Goal: Information Seeking & Learning: Find specific fact

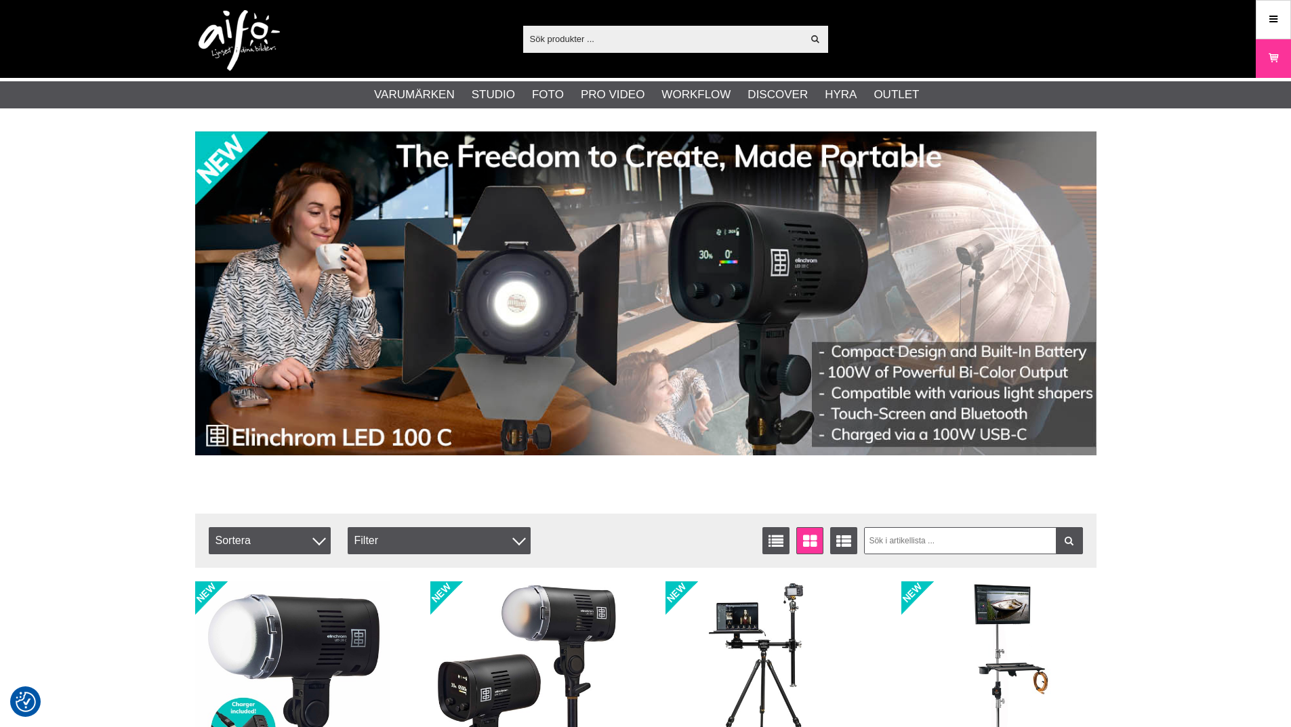
click at [604, 29] on input "text" at bounding box center [663, 38] width 280 height 20
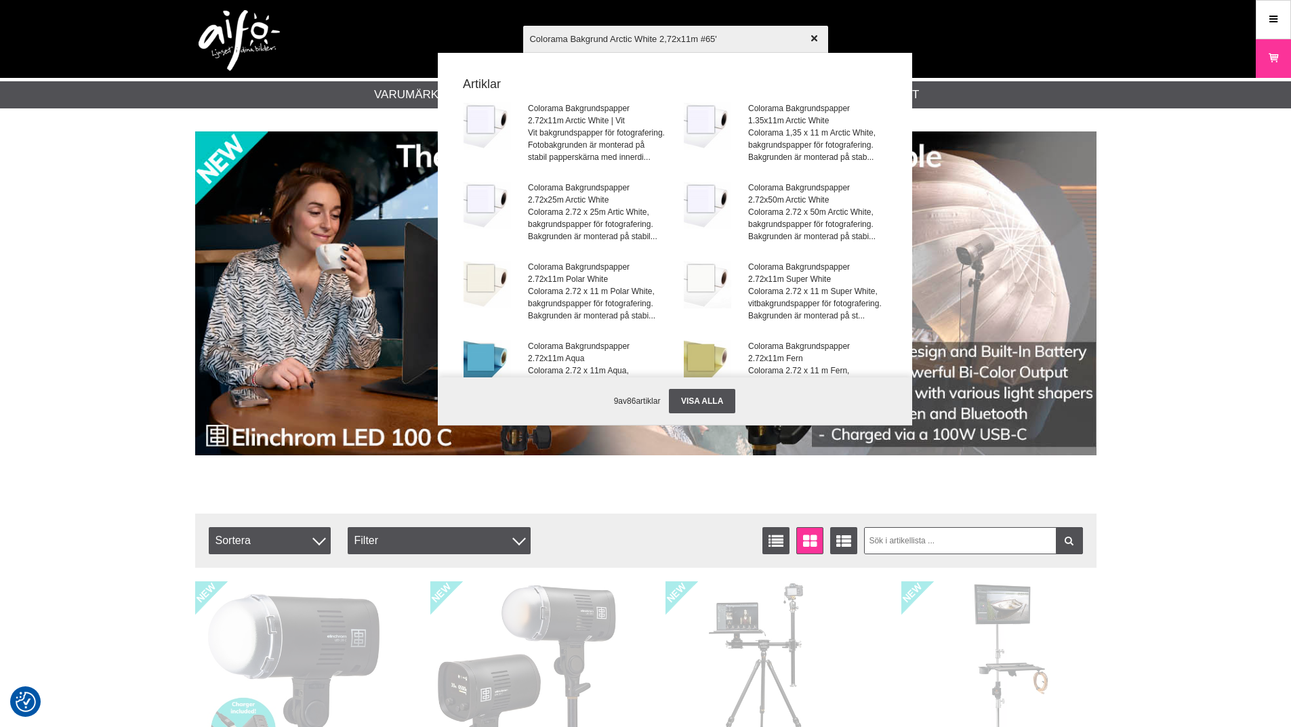
type input "Colorama Bakgrund Arctic White 2,72x11m #65"
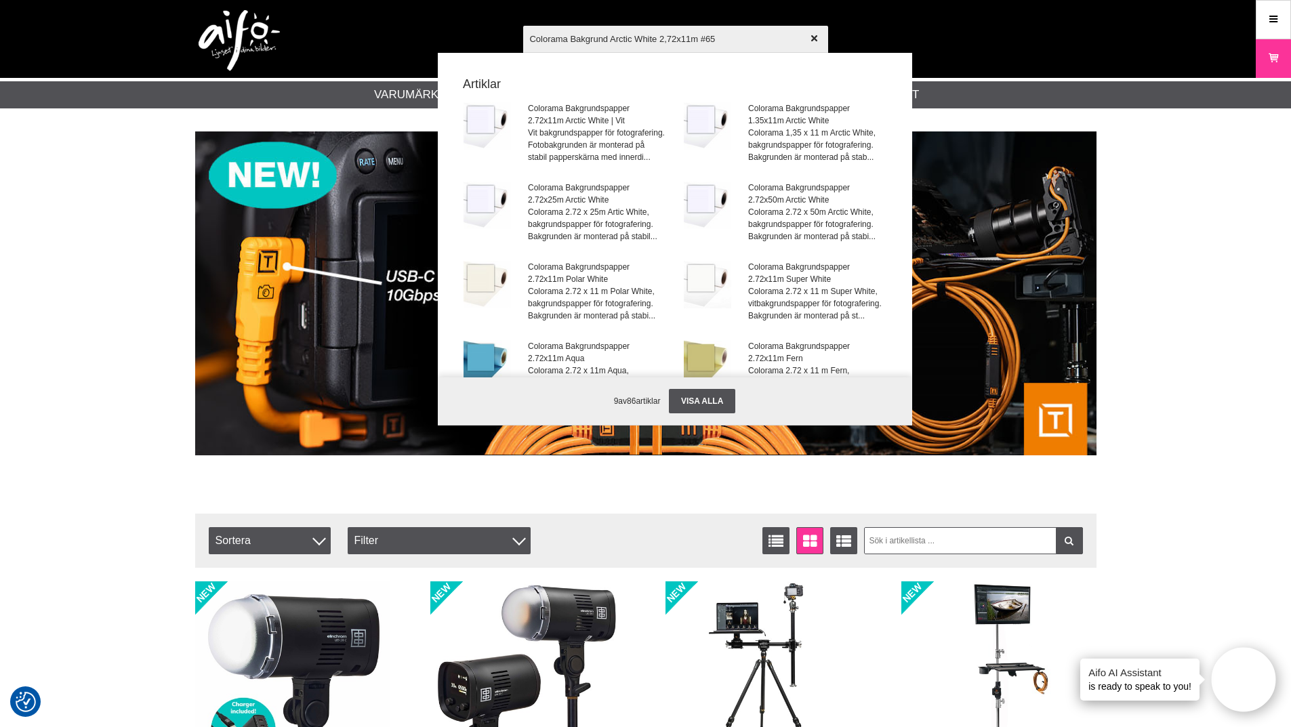
click at [733, 45] on input "Colorama Bakgrund Arctic White 2,72x11m #65" at bounding box center [675, 38] width 305 height 47
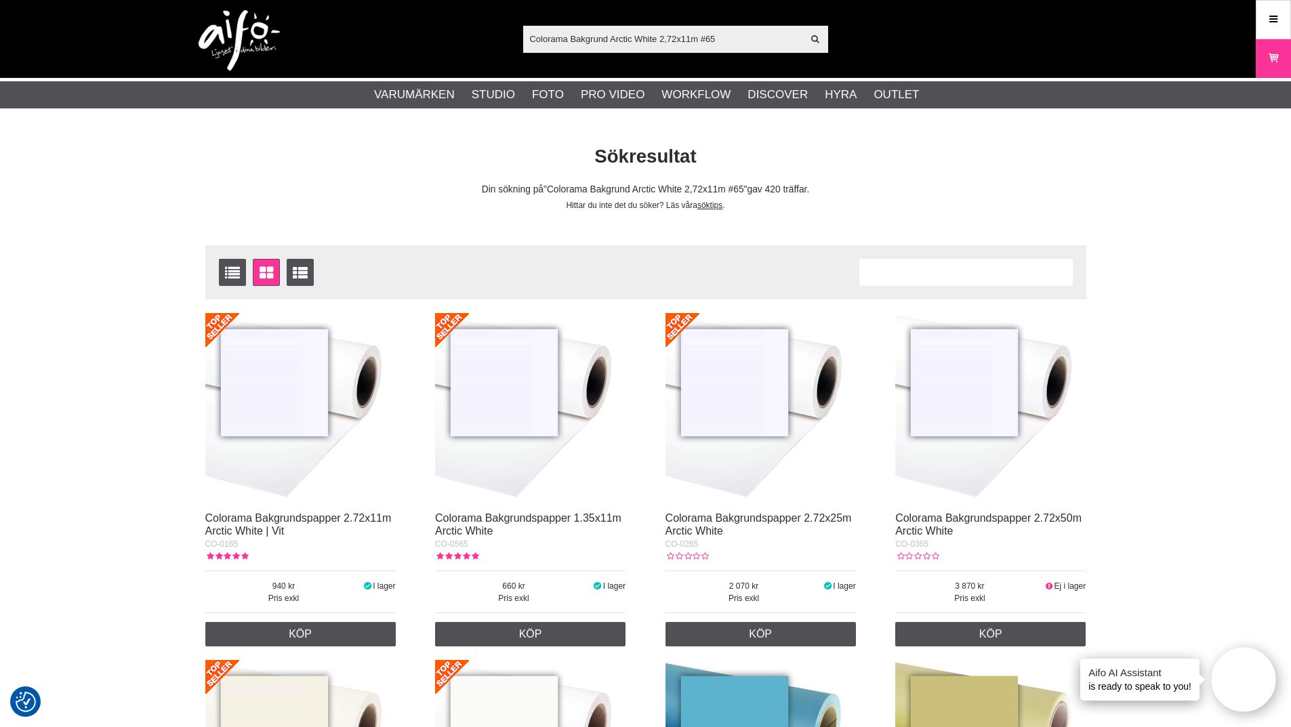
click at [279, 422] on img at bounding box center [300, 408] width 190 height 190
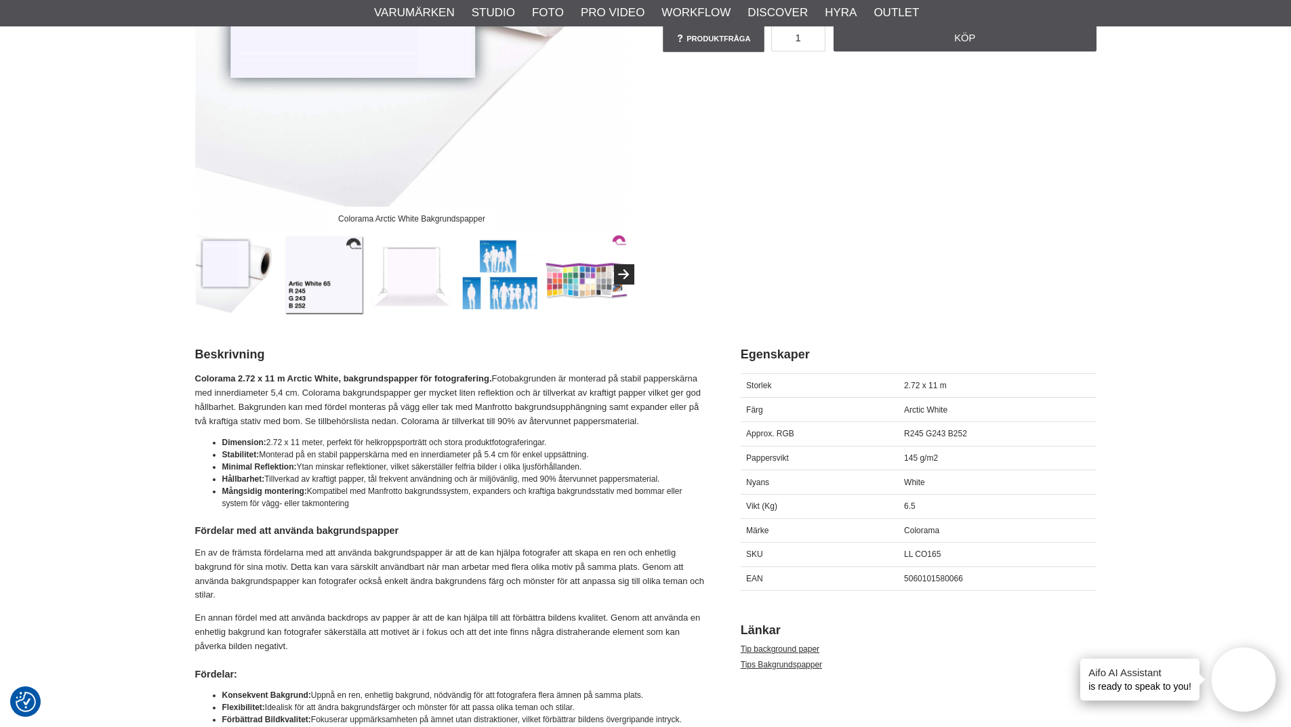
scroll to position [610, 0]
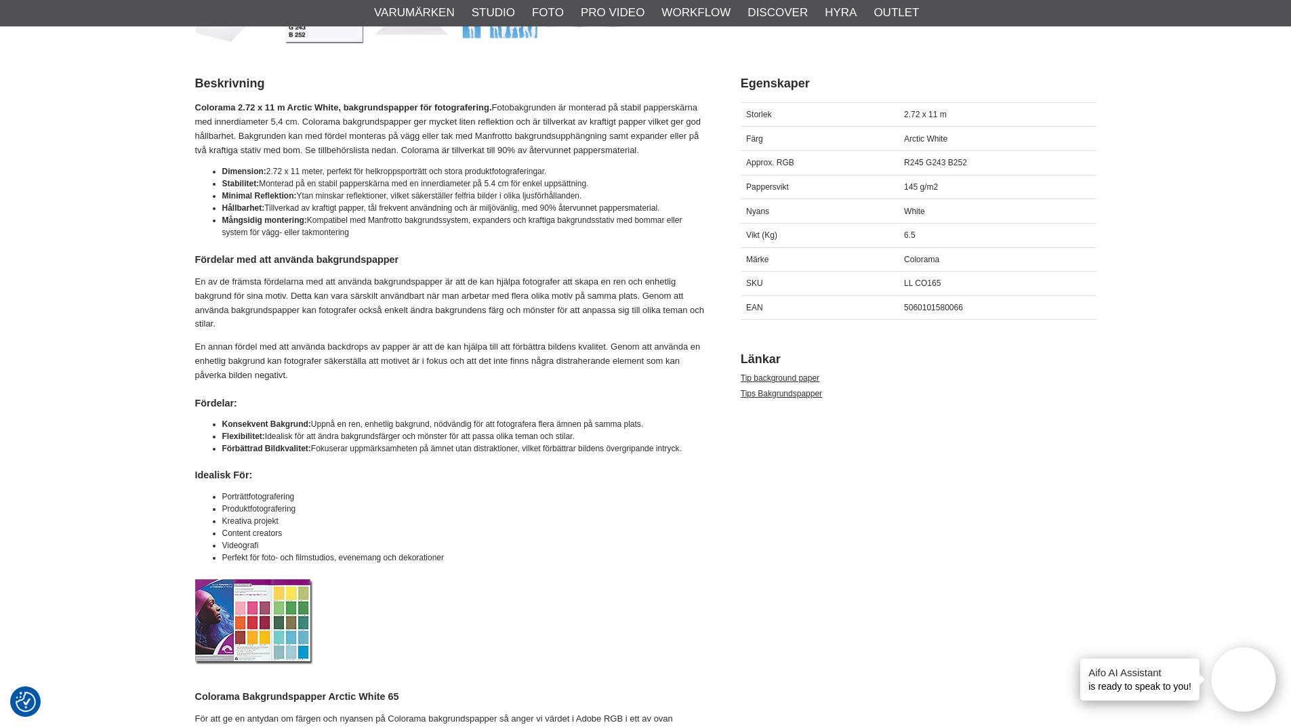
click at [417, 362] on p "En annan fördel med att använda backdrops av papper är att de kan hjälpa till a…" at bounding box center [451, 361] width 512 height 42
click at [807, 167] on div "Approx. RGB" at bounding box center [820, 162] width 158 height 24
click at [874, 174] on div "Approx. RGB" at bounding box center [820, 162] width 158 height 24
click at [875, 174] on div "Approx. RGB" at bounding box center [820, 162] width 158 height 24
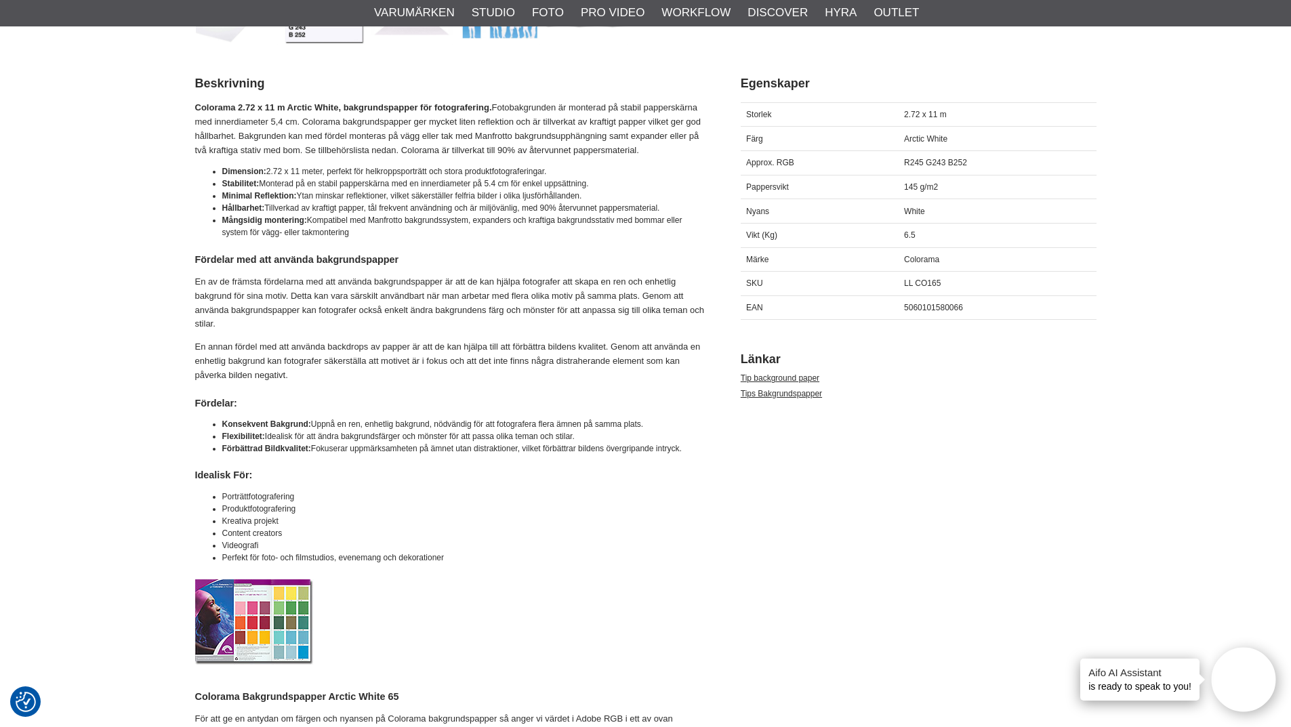
click at [922, 160] on span "R245 G243 B252" at bounding box center [935, 162] width 63 height 9
copy div "R245 G243 B252"
click at [795, 172] on div "Approx. RGB" at bounding box center [820, 162] width 158 height 24
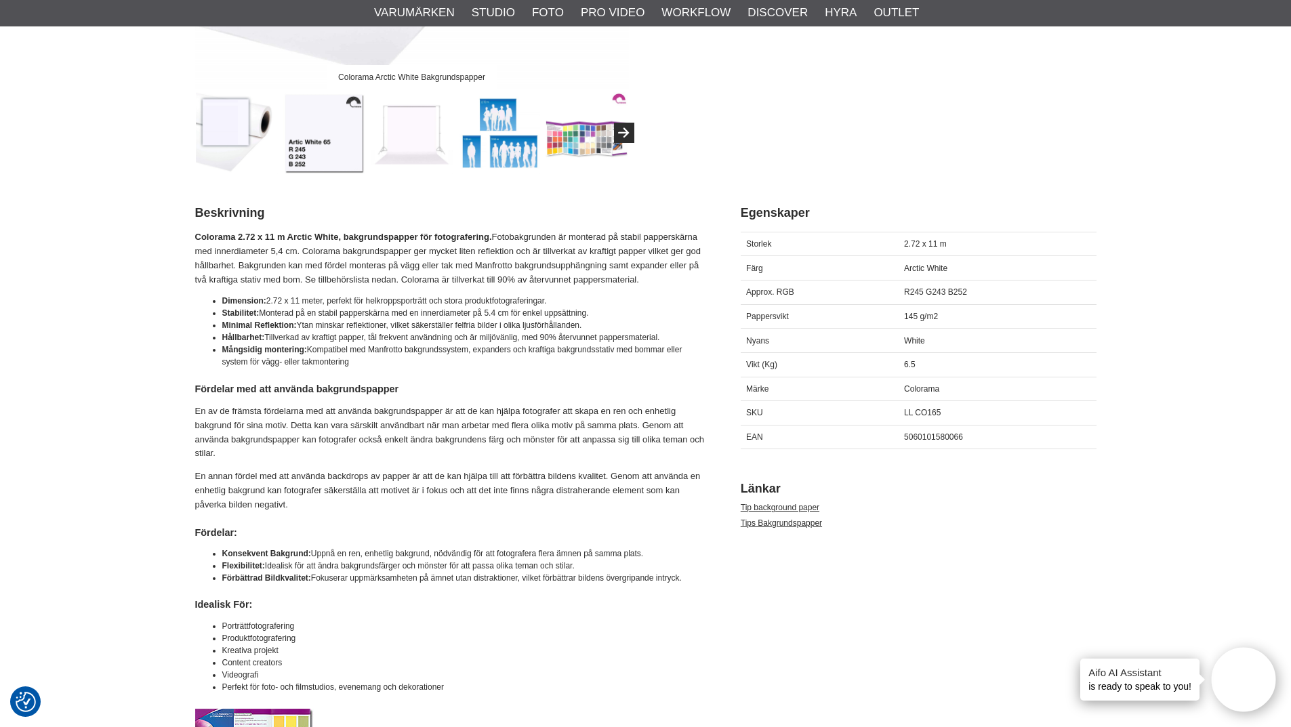
scroll to position [474, 0]
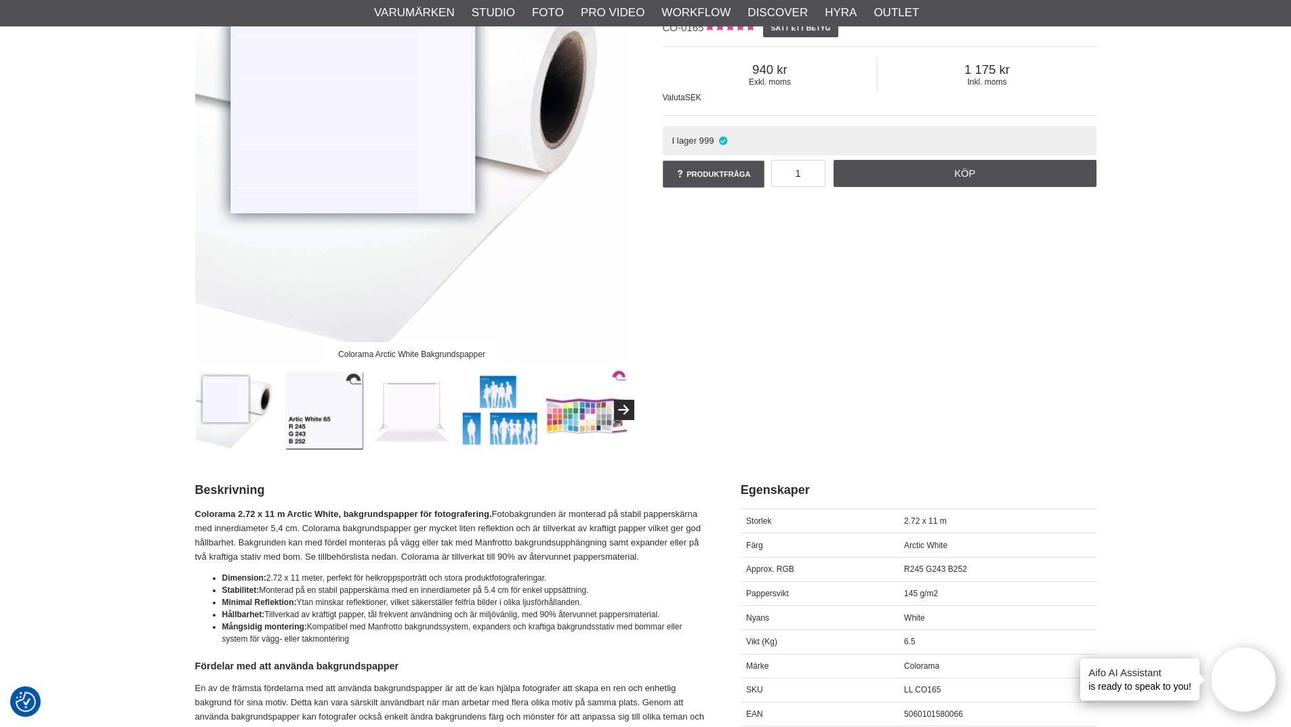
click at [525, 509] on p "Colorama 2.72 x 11 m Arctic White, bakgrundspapper för fotografering. Fotobakgr…" at bounding box center [451, 536] width 512 height 56
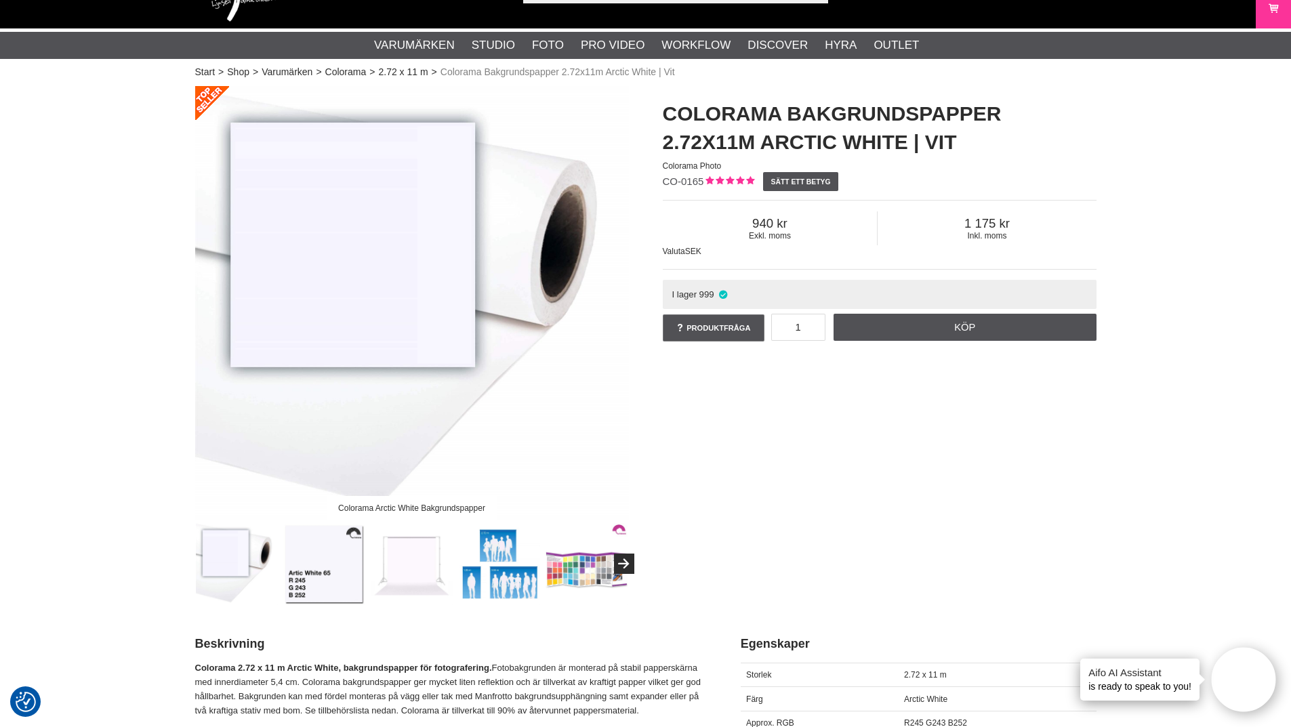
scroll to position [0, 0]
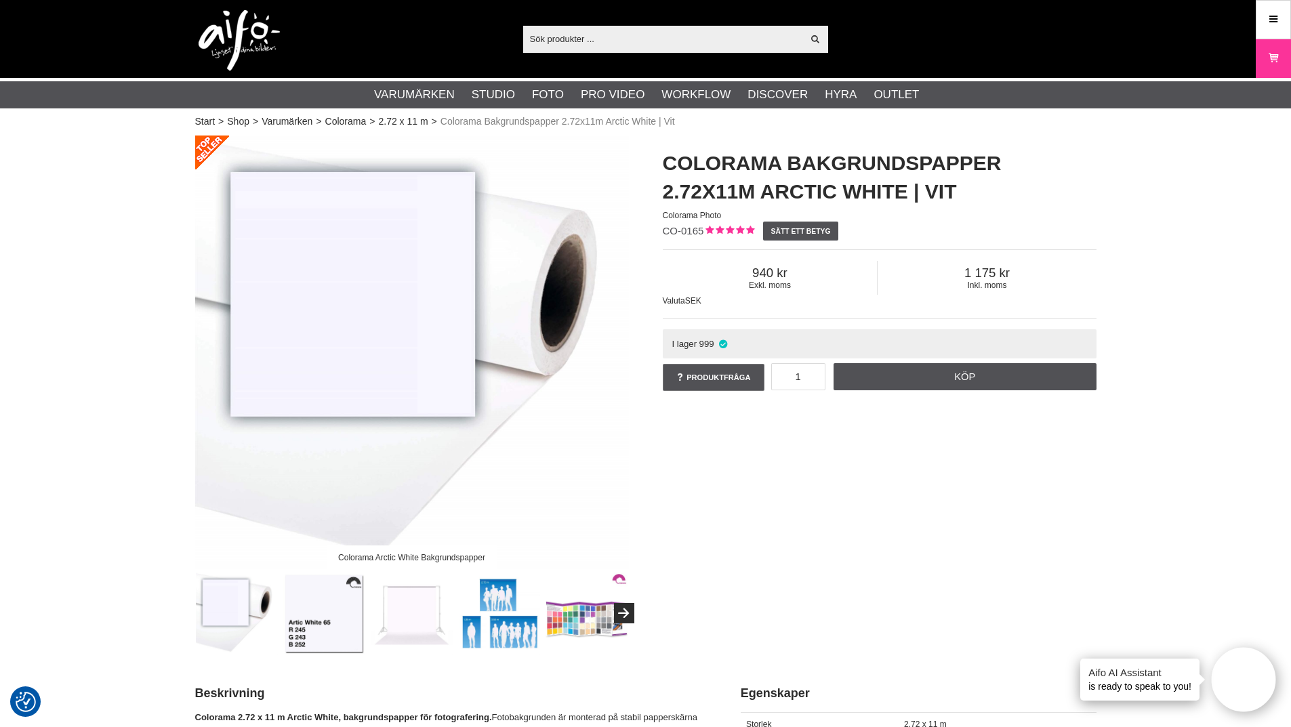
click at [865, 178] on h1 "Colorama Bakgrundspapper 2.72x11m Arctic White | Vit" at bounding box center [880, 177] width 434 height 57
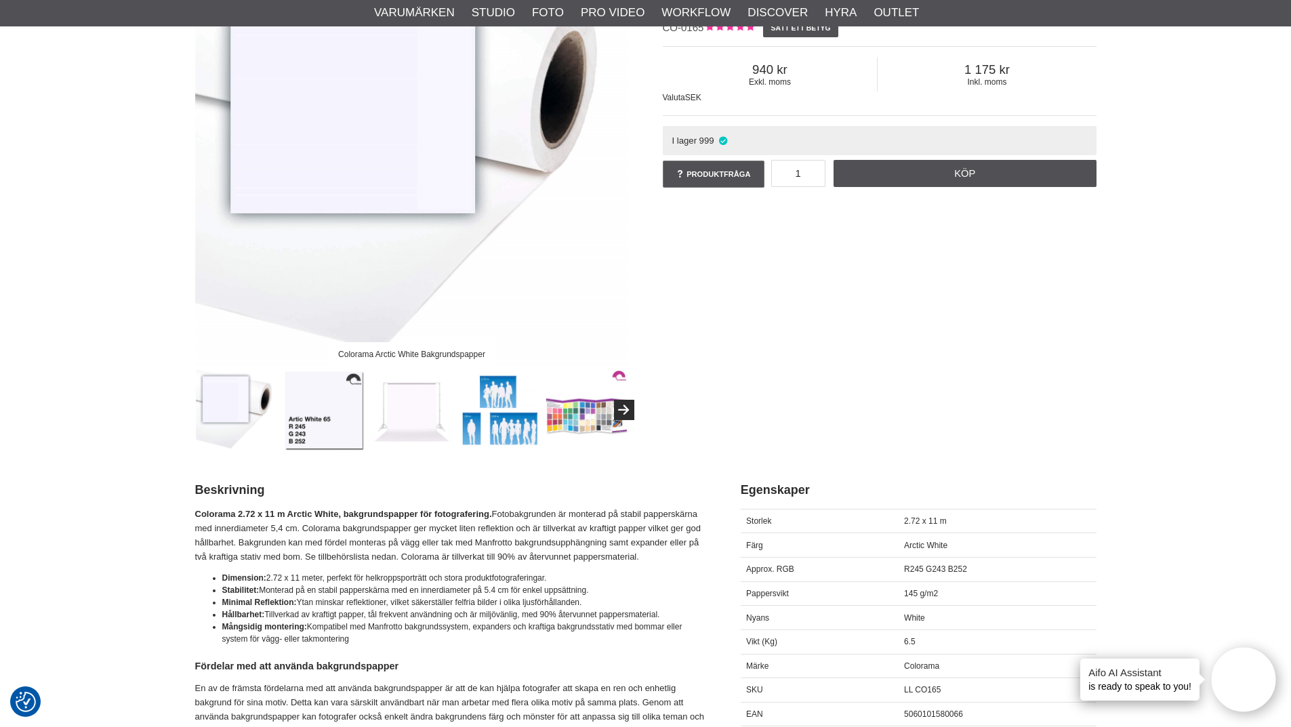
scroll to position [407, 0]
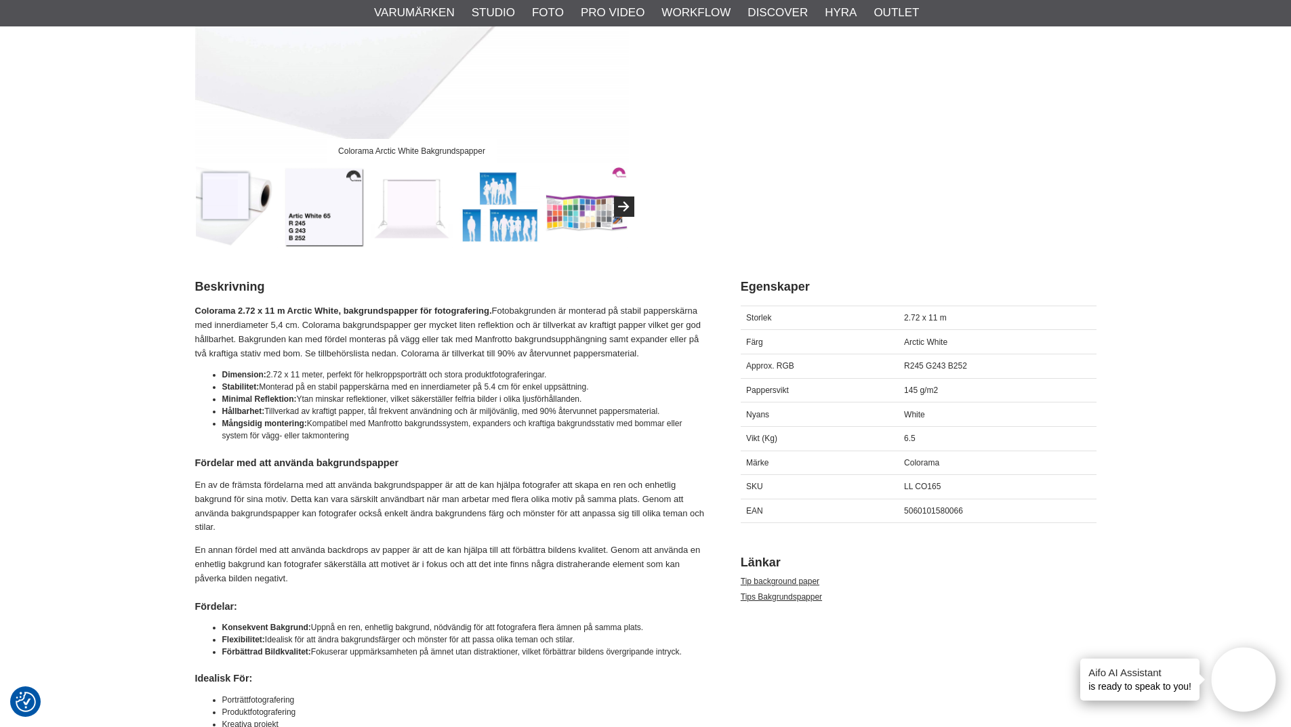
click at [914, 342] on span "Arctic White" at bounding box center [925, 342] width 43 height 9
click at [914, 358] on div "R245 G243 B252" at bounding box center [998, 366] width 198 height 24
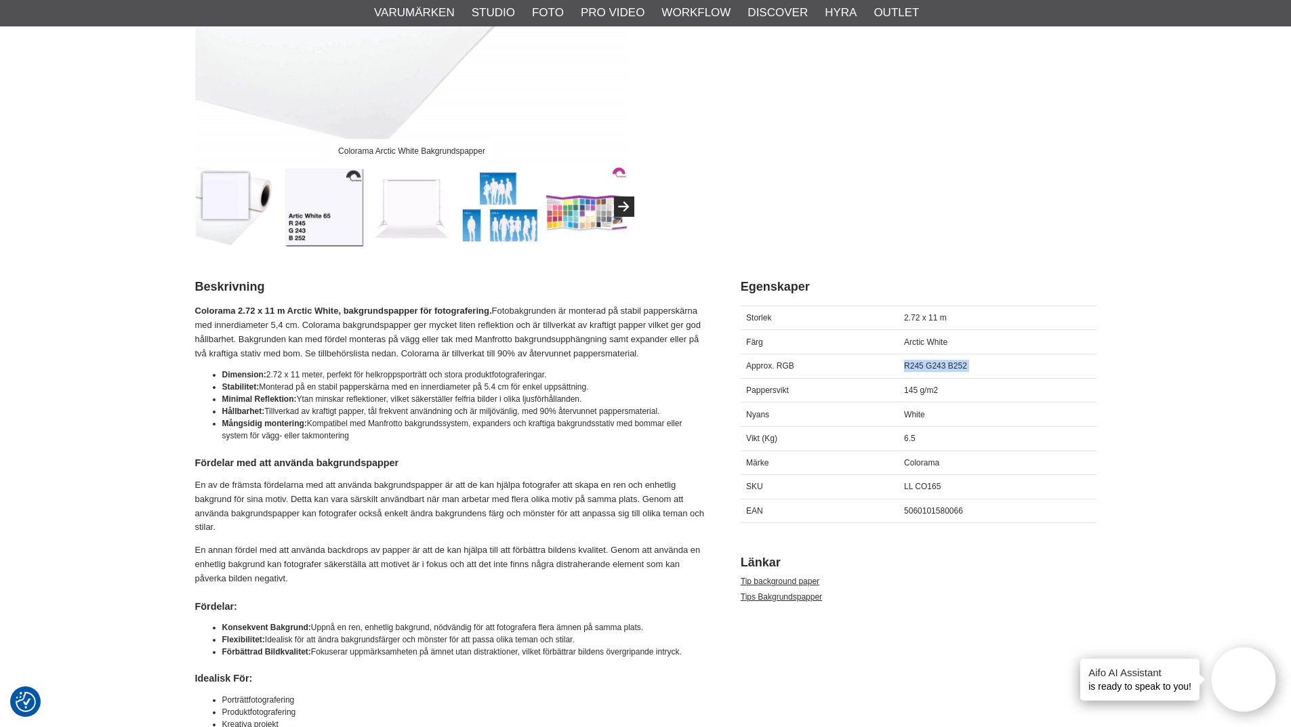
click at [914, 358] on div "R245 G243 B252" at bounding box center [998, 366] width 198 height 24
click at [779, 363] on span "Approx. RGB" at bounding box center [770, 365] width 48 height 9
click at [905, 367] on span "R245 G243 B252" at bounding box center [935, 365] width 63 height 9
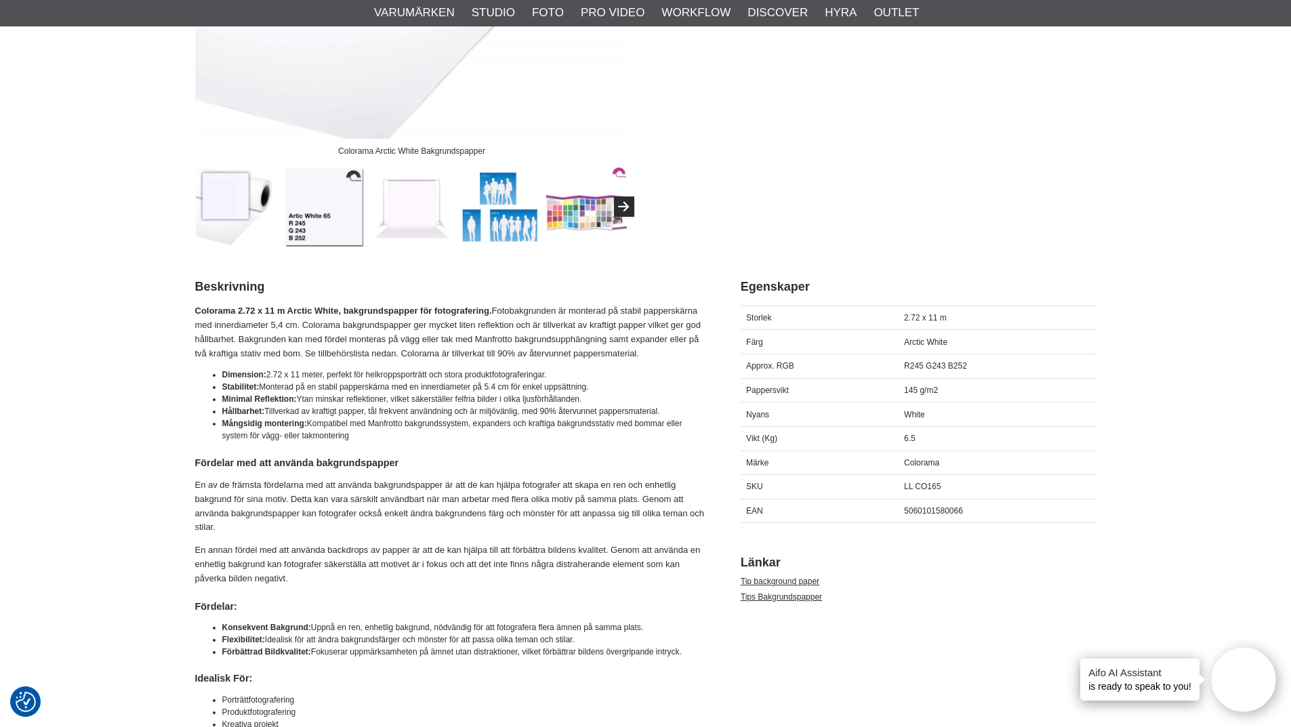
click at [967, 367] on div "R245 G243 B252" at bounding box center [998, 366] width 198 height 24
drag, startPoint x: 978, startPoint y: 364, endPoint x: 904, endPoint y: 363, distance: 73.9
click at [904, 363] on div "R245 G243 B252" at bounding box center [998, 366] width 198 height 24
click at [830, 372] on div "Approx. RGB" at bounding box center [820, 366] width 158 height 24
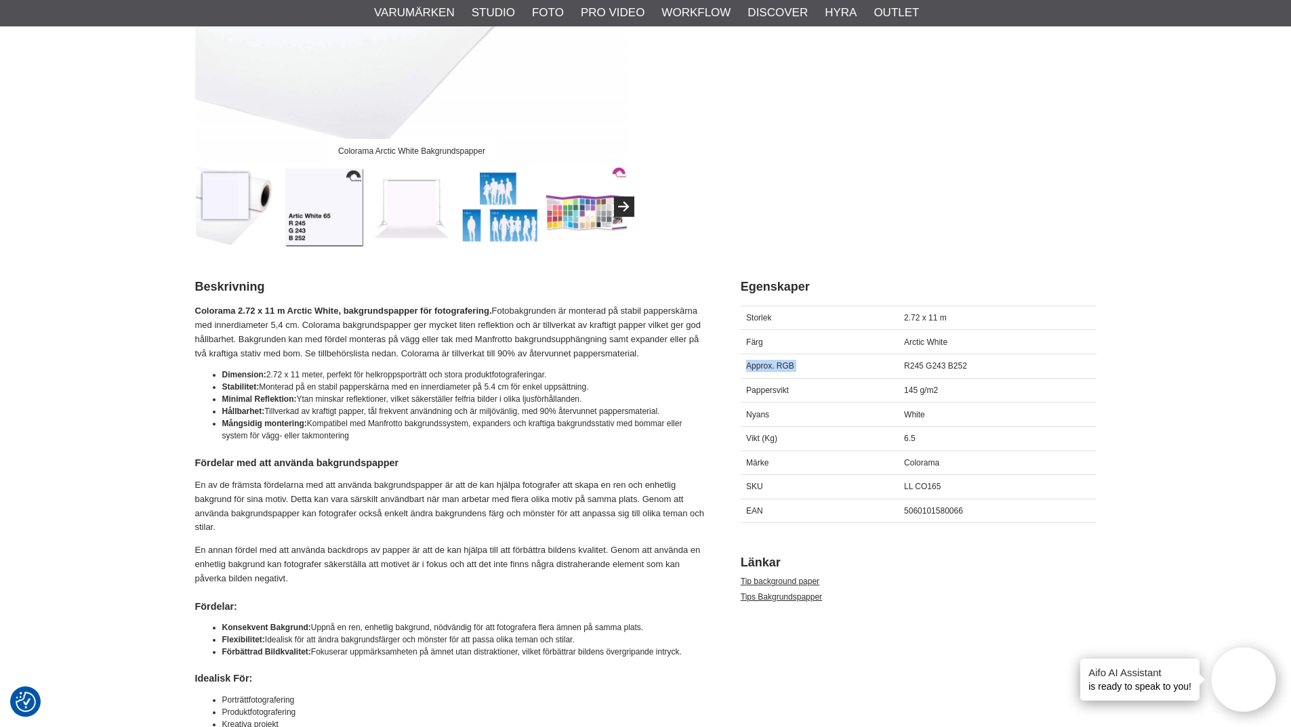
click at [830, 372] on div "Approx. RGB" at bounding box center [820, 366] width 158 height 24
click at [921, 375] on div "R245 G243 B252" at bounding box center [998, 366] width 198 height 24
click at [933, 367] on span "R245 G243 B252" at bounding box center [935, 365] width 63 height 9
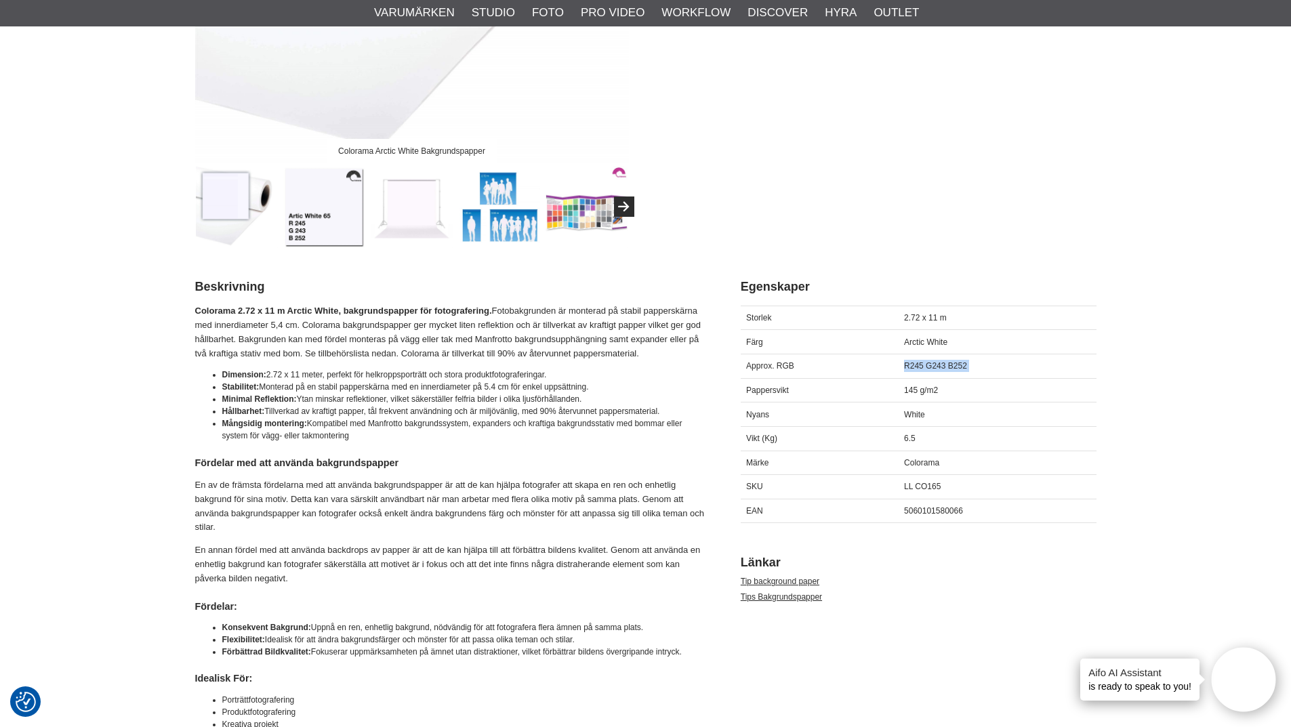
click at [933, 367] on span "R245 G243 B252" at bounding box center [935, 365] width 63 height 9
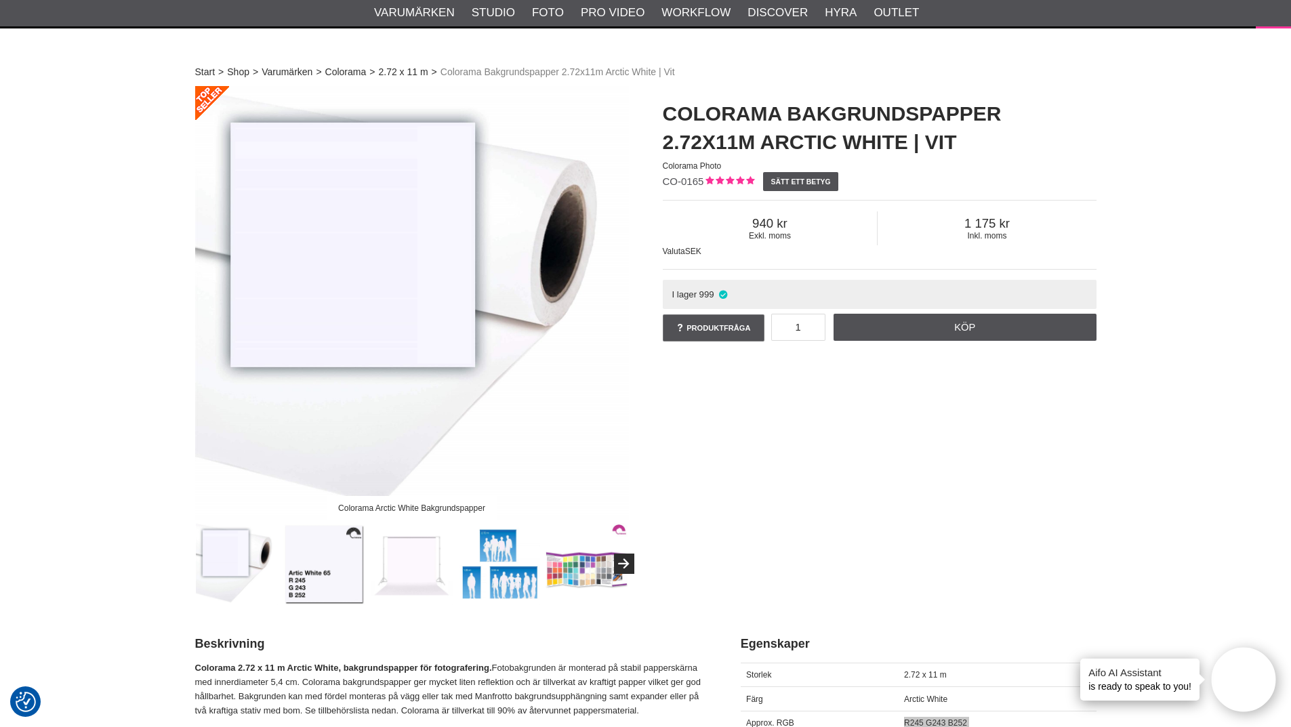
scroll to position [0, 0]
